Goal: Transaction & Acquisition: Purchase product/service

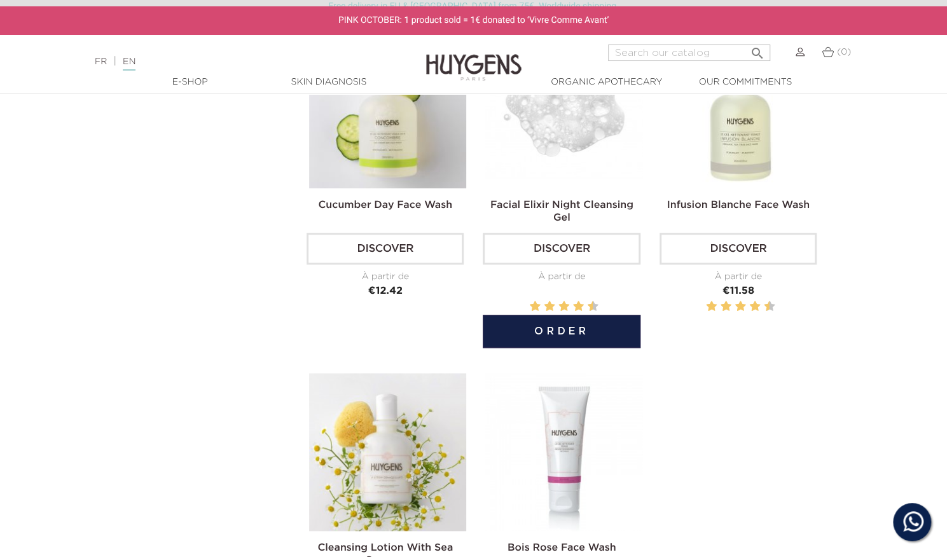
scroll to position [457, 0]
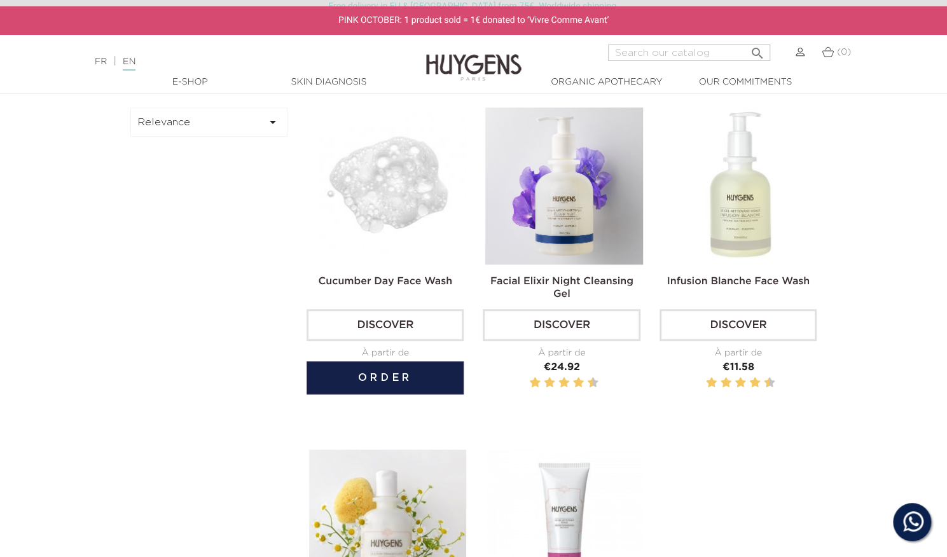
click at [372, 167] on img at bounding box center [387, 185] width 157 height 157
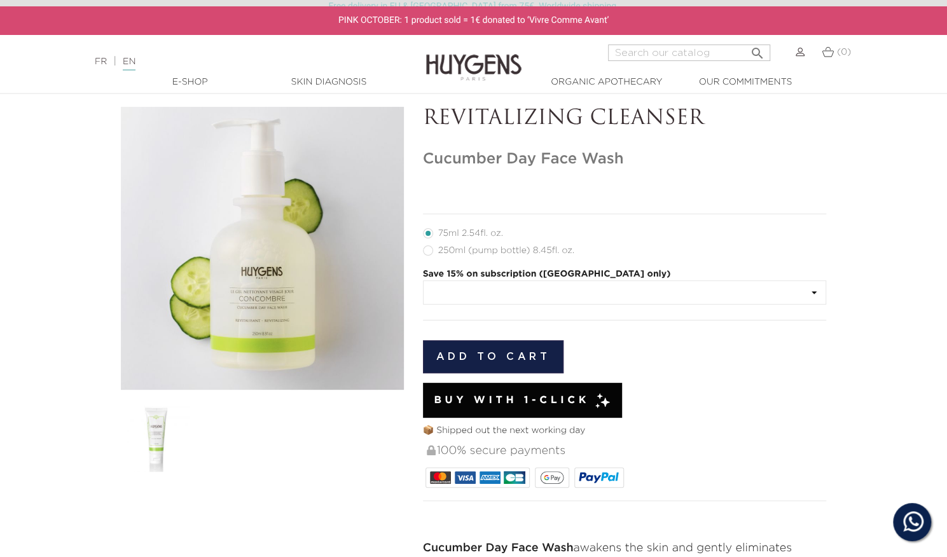
scroll to position [3, 0]
click at [429, 250] on label35"] "250ml (pump bottle) 8.45fl. oz." at bounding box center [506, 251] width 167 height 10
radio input "true"
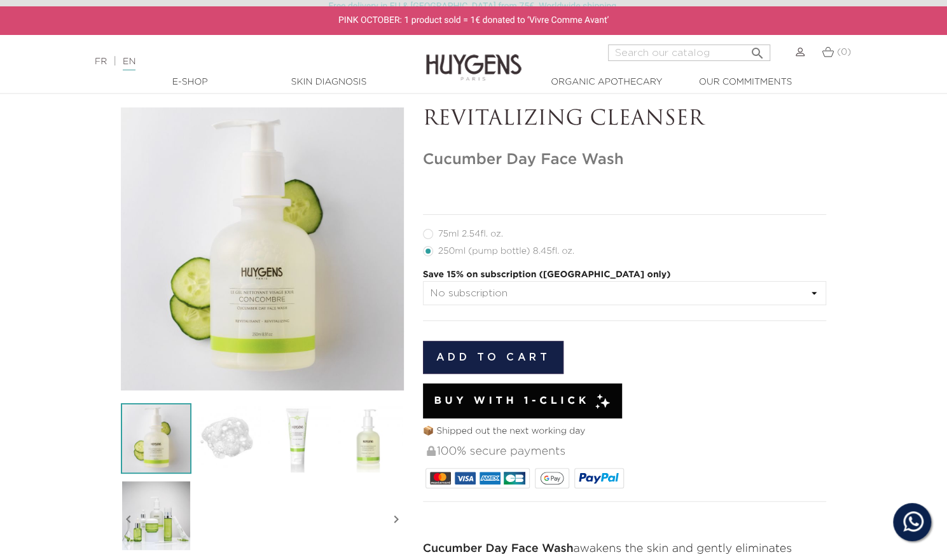
click at [425, 236] on label11"] "75ml 2.54fl. oz." at bounding box center [470, 234] width 95 height 10
radio input "true"
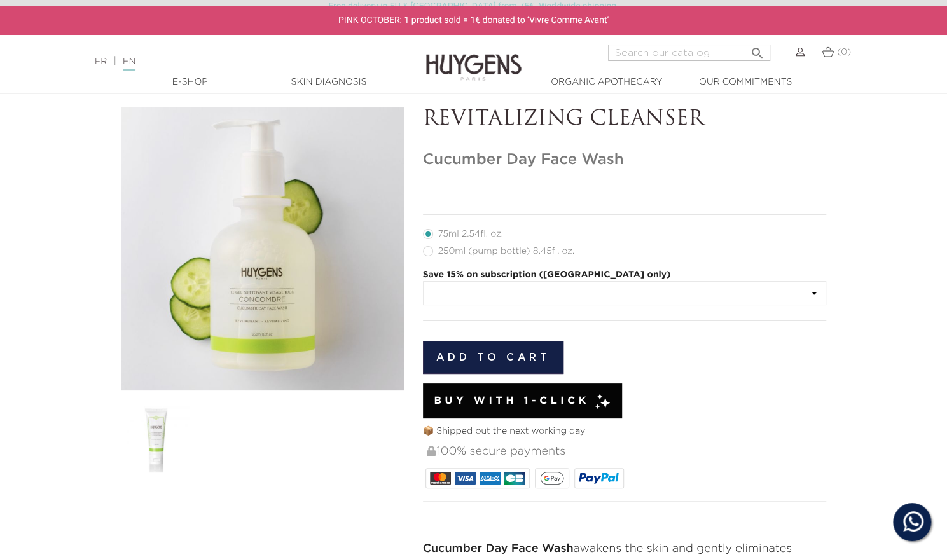
click at [439, 282] on select at bounding box center [625, 293] width 404 height 24
